Goal: Task Accomplishment & Management: Manage account settings

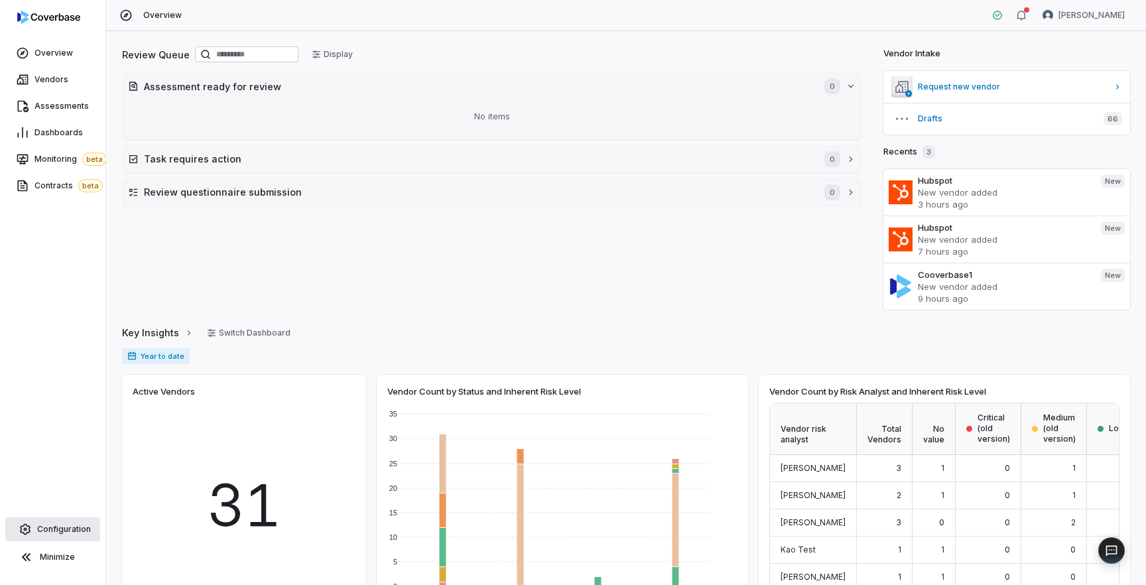
click at [51, 523] on link "Configuration" at bounding box center [52, 529] width 95 height 24
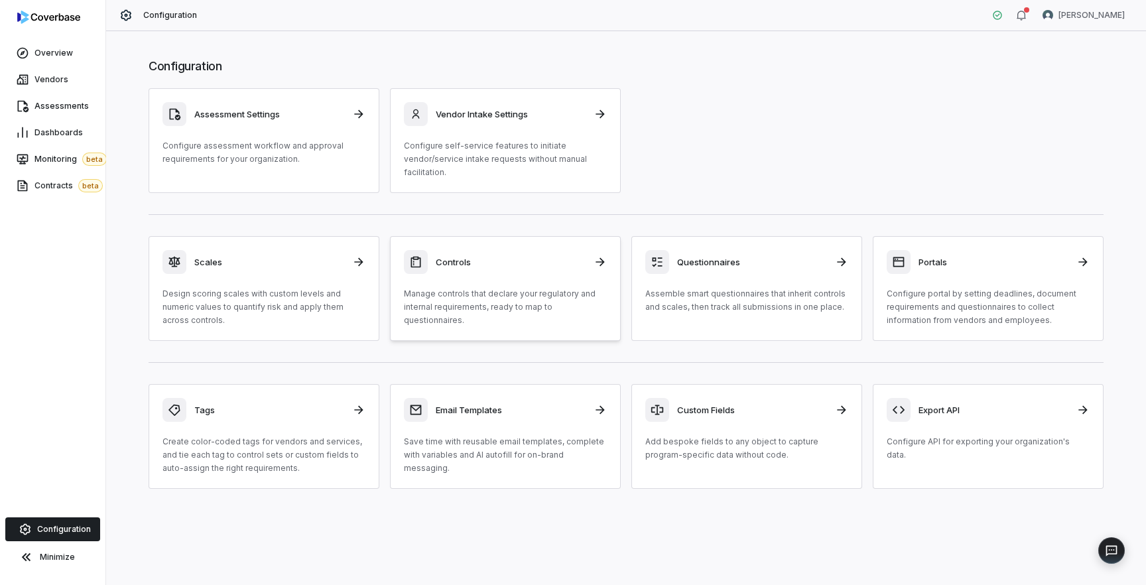
click at [479, 301] on p "Manage controls that declare your regulatory and internal requirements, ready t…" at bounding box center [505, 307] width 203 height 40
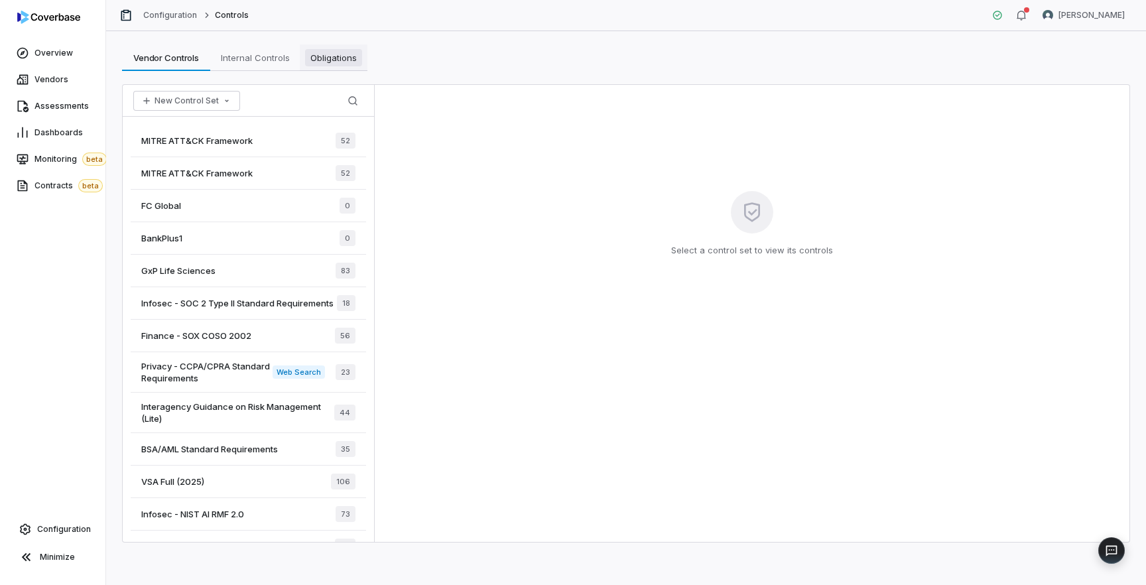
click at [326, 58] on span "Obligations" at bounding box center [333, 57] width 57 height 17
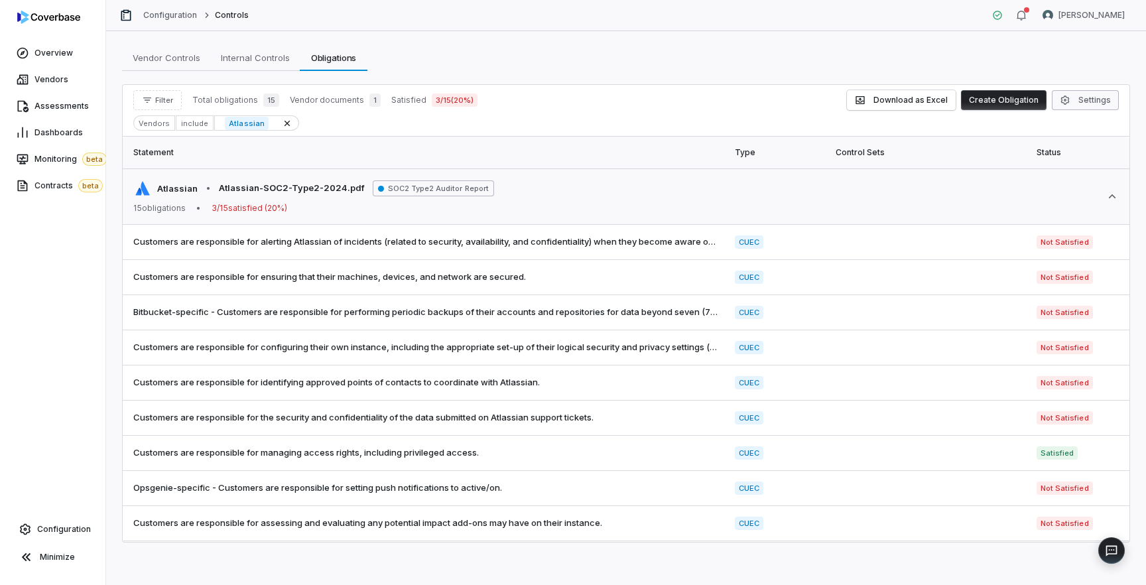
click at [1089, 102] on button "Settings" at bounding box center [1085, 100] width 67 height 20
